Goal: Transaction & Acquisition: Purchase product/service

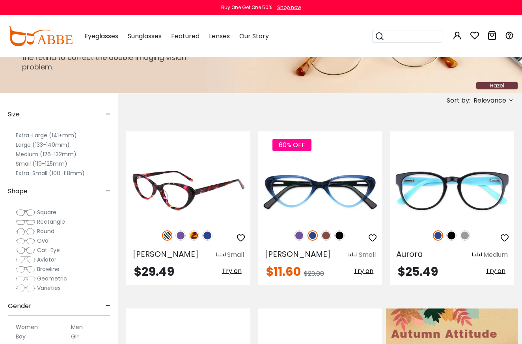
scroll to position [81, 0]
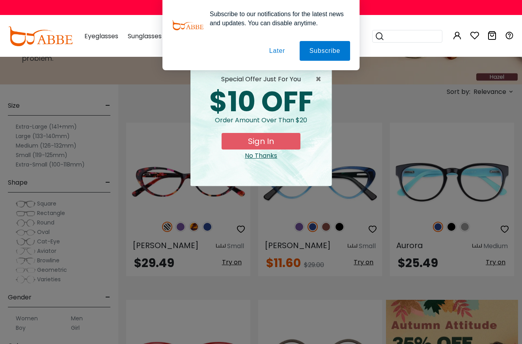
click at [54, 146] on div "× special offer just for you $10 OFF Order amount over than $20 Sign In No Than…" at bounding box center [261, 172] width 522 height 344
click at [319, 77] on span "×" at bounding box center [321, 79] width 10 height 9
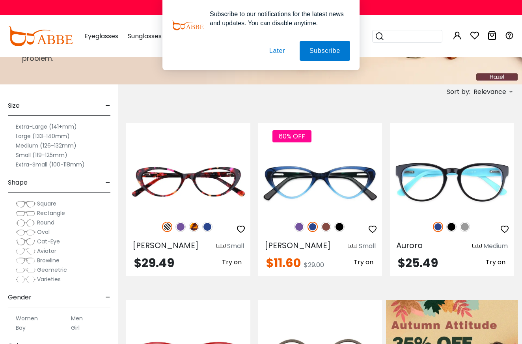
click at [66, 144] on label "Medium (126-132mm)" at bounding box center [46, 145] width 61 height 9
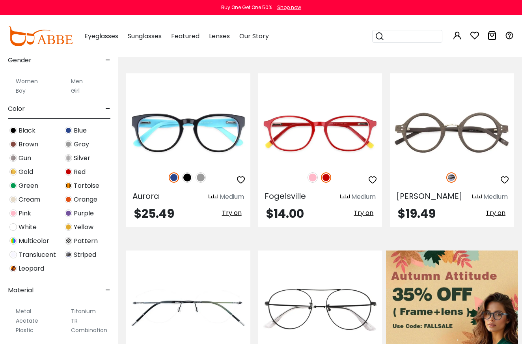
scroll to position [157, 0]
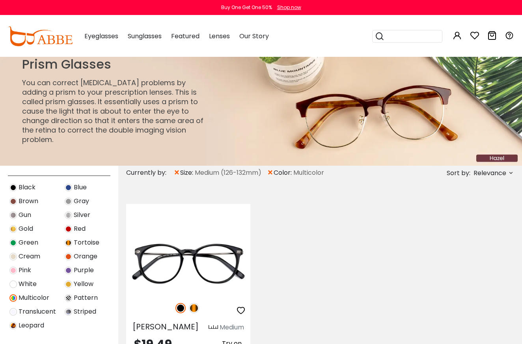
scroll to position [327, 0]
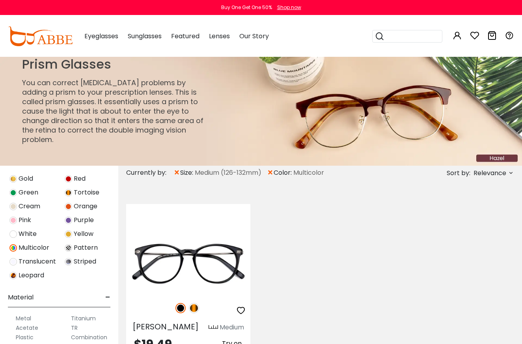
click at [68, 222] on img at bounding box center [68, 220] width 7 height 7
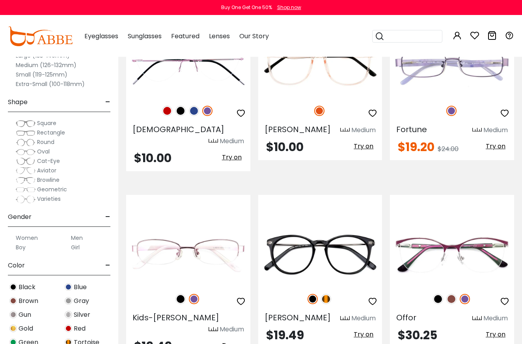
scroll to position [208, 0]
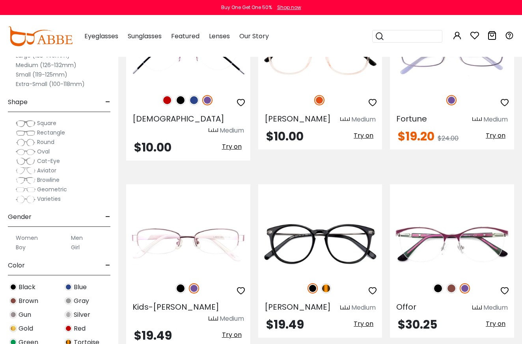
click at [32, 237] on label "Women" at bounding box center [27, 237] width 22 height 9
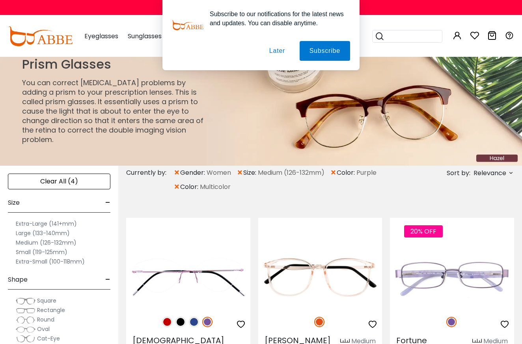
click at [107, 34] on div "Subscribe to our notifications for the latest news and updates. You can disable…" at bounding box center [261, 35] width 522 height 70
click at [107, 41] on div "Subscribe to our notifications for the latest news and updates. You can disable…" at bounding box center [261, 35] width 522 height 70
click at [0, 0] on button "Later" at bounding box center [0, 0] width 0 height 0
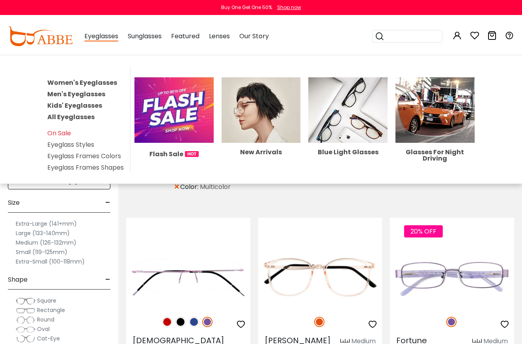
click at [85, 82] on link "Women's Eyeglasses" at bounding box center [82, 82] width 70 height 9
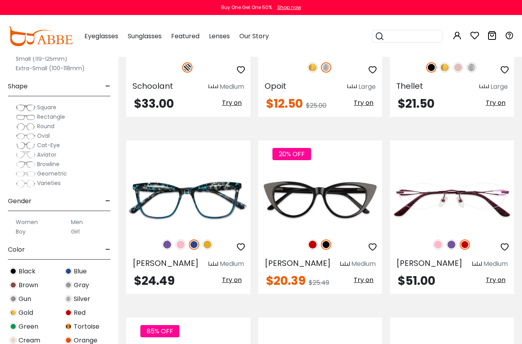
scroll to position [1895, 0]
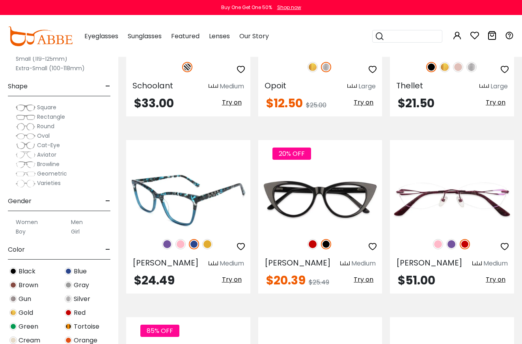
click at [167, 239] on img at bounding box center [167, 244] width 10 height 10
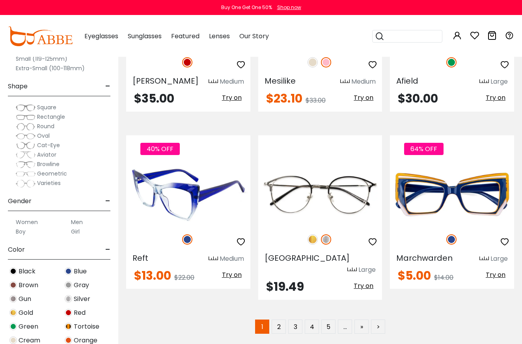
scroll to position [3499, 0]
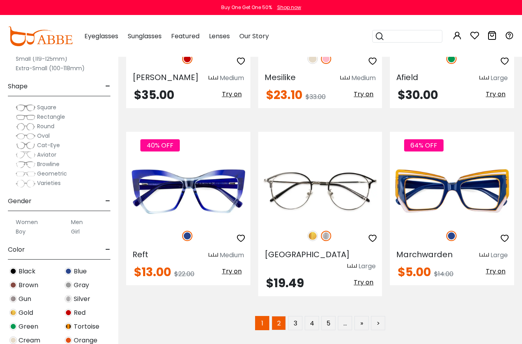
click at [278, 316] on link "2" at bounding box center [279, 323] width 14 height 14
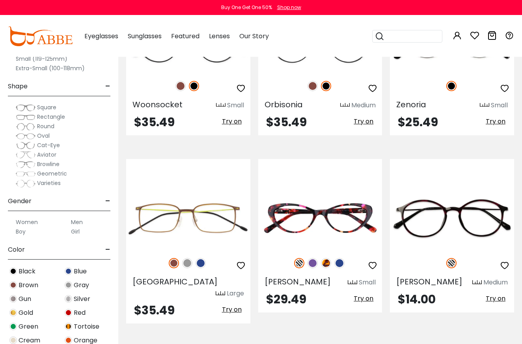
scroll to position [3322, 0]
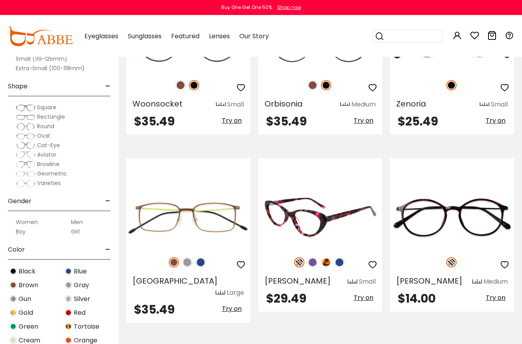
click at [312, 257] on img at bounding box center [313, 262] width 10 height 10
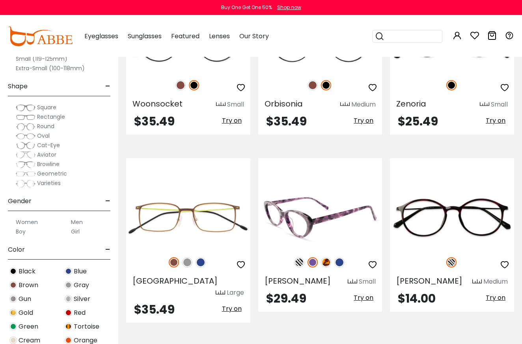
click at [326, 187] on img at bounding box center [320, 218] width 124 height 62
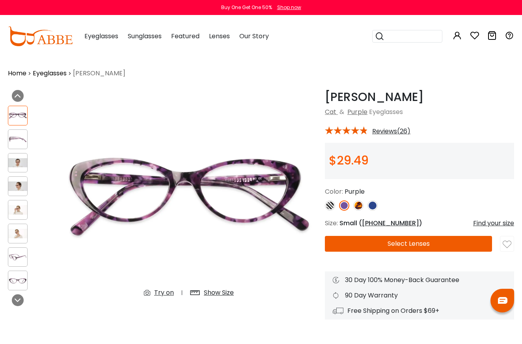
click at [375, 244] on button "Select Lenses" at bounding box center [408, 244] width 167 height 16
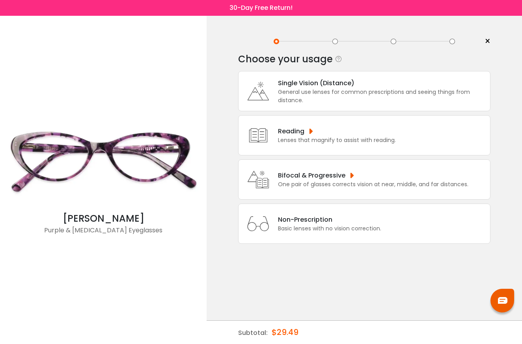
click at [321, 189] on div "One pair of glasses corrects vision at near, middle, and far distances." at bounding box center [373, 184] width 191 height 8
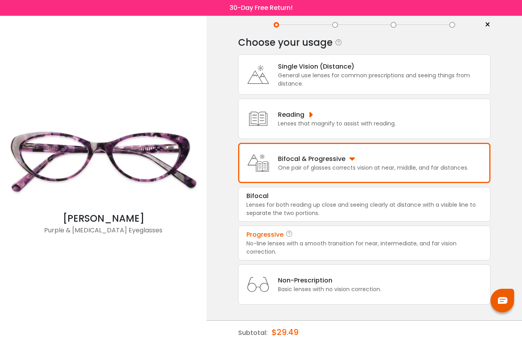
scroll to position [28, 0]
click at [310, 244] on div "No-line lenses with a smooth transition for near, intermediate, and far vision …" at bounding box center [365, 248] width 236 height 17
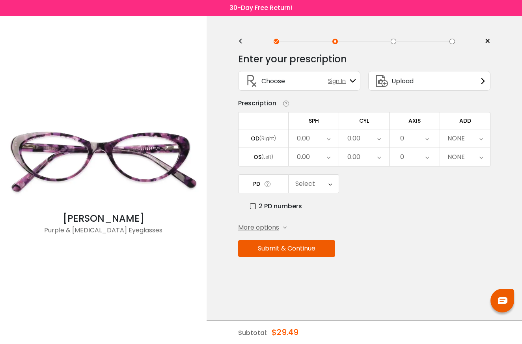
click at [261, 237] on div "Enter your prescription SPH (Sphere) Lens strength needed to correct your visio…" at bounding box center [364, 171] width 253 height 249
click at [261, 231] on span "More options" at bounding box center [258, 227] width 41 height 9
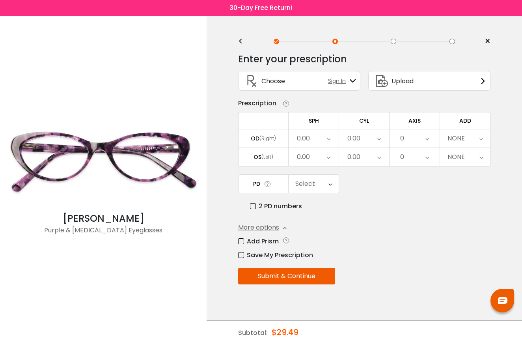
click at [244, 240] on label "Add Prism" at bounding box center [258, 241] width 41 height 10
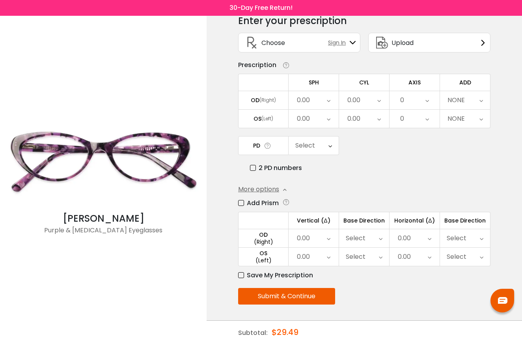
scroll to position [41, 0]
click at [328, 240] on icon at bounding box center [329, 238] width 4 height 18
